Goal: Check status: Check status

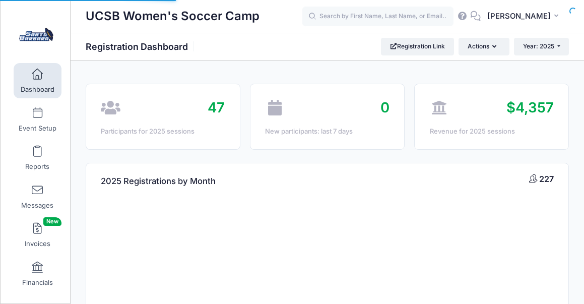
select select
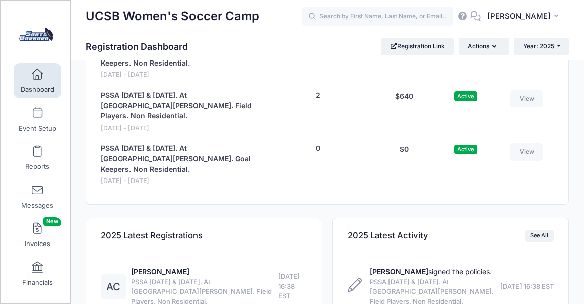
scroll to position [1154, 0]
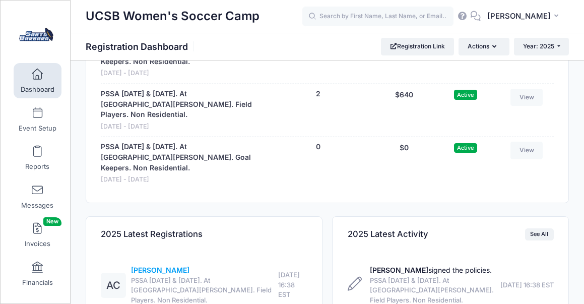
click at [165, 266] on link "[PERSON_NAME]" at bounding box center [160, 270] width 58 height 9
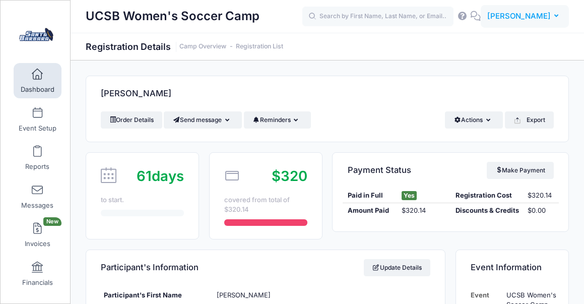
click at [540, 16] on span "[PERSON_NAME]" at bounding box center [518, 16] width 63 height 11
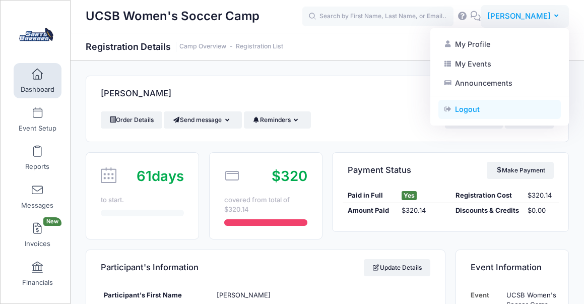
click at [471, 110] on link "Logout" at bounding box center [499, 109] width 122 height 19
